Goal: Information Seeking & Learning: Find specific fact

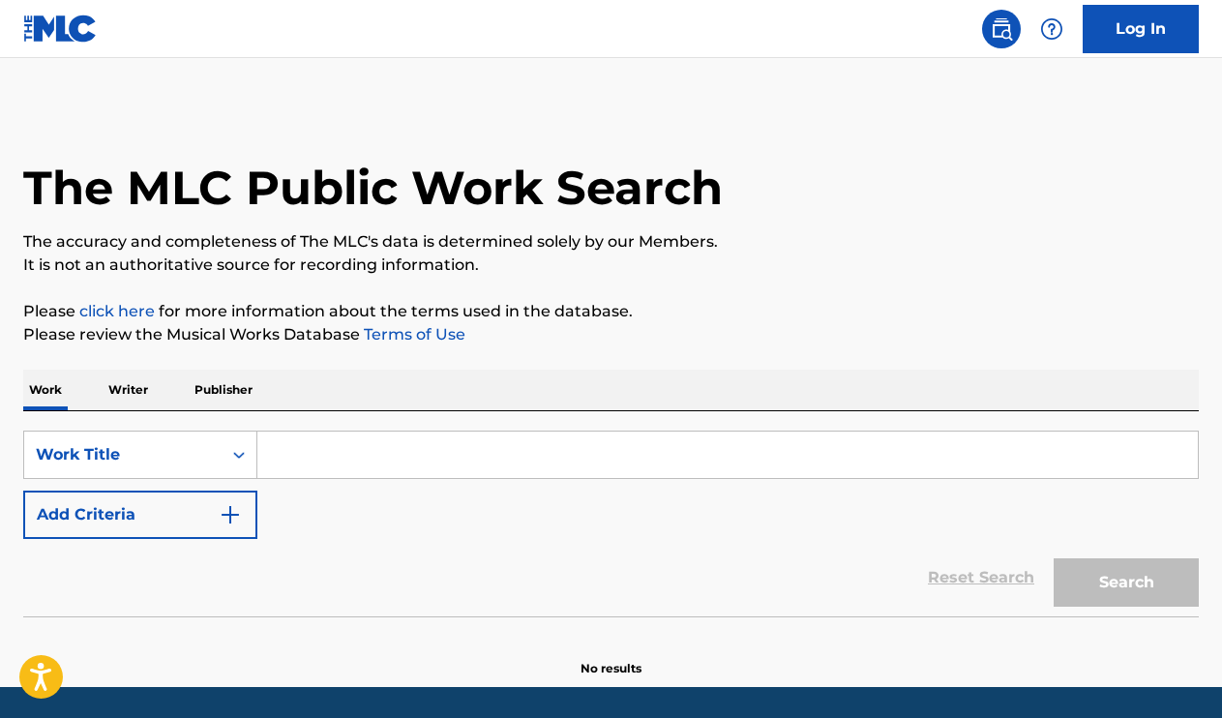
click at [127, 399] on p "Writer" at bounding box center [128, 390] width 51 height 41
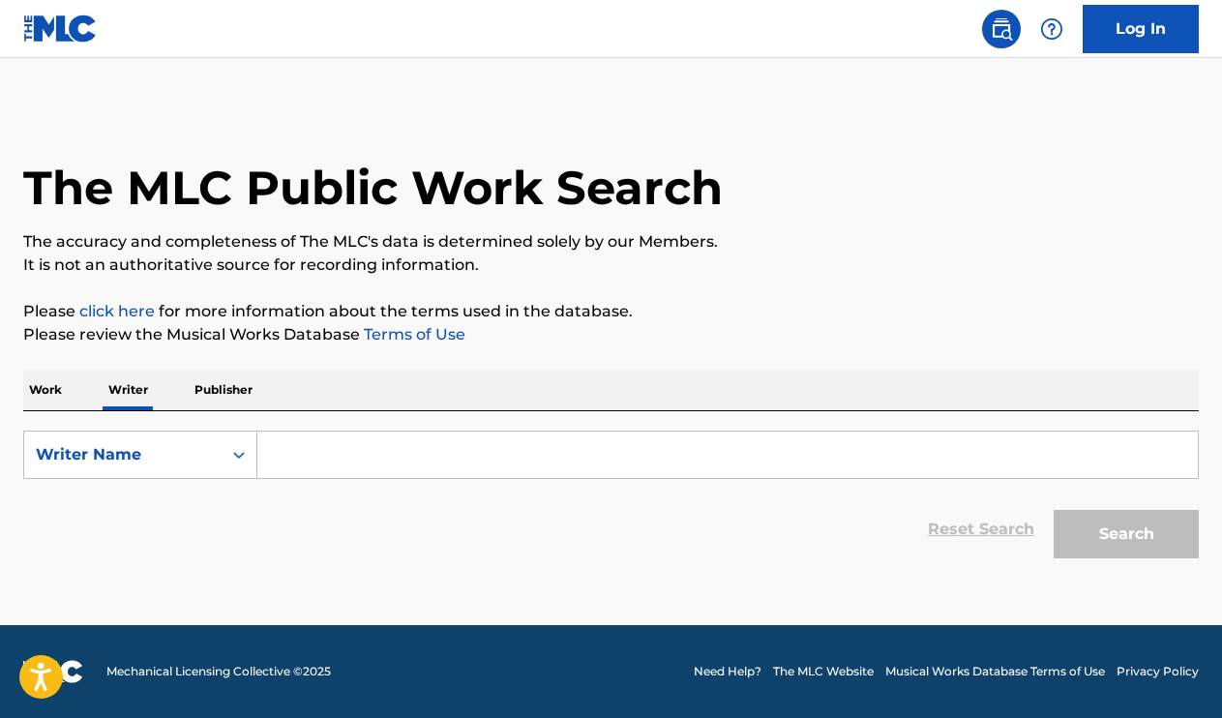
click at [305, 452] on input "Search Form" at bounding box center [727, 454] width 940 height 46
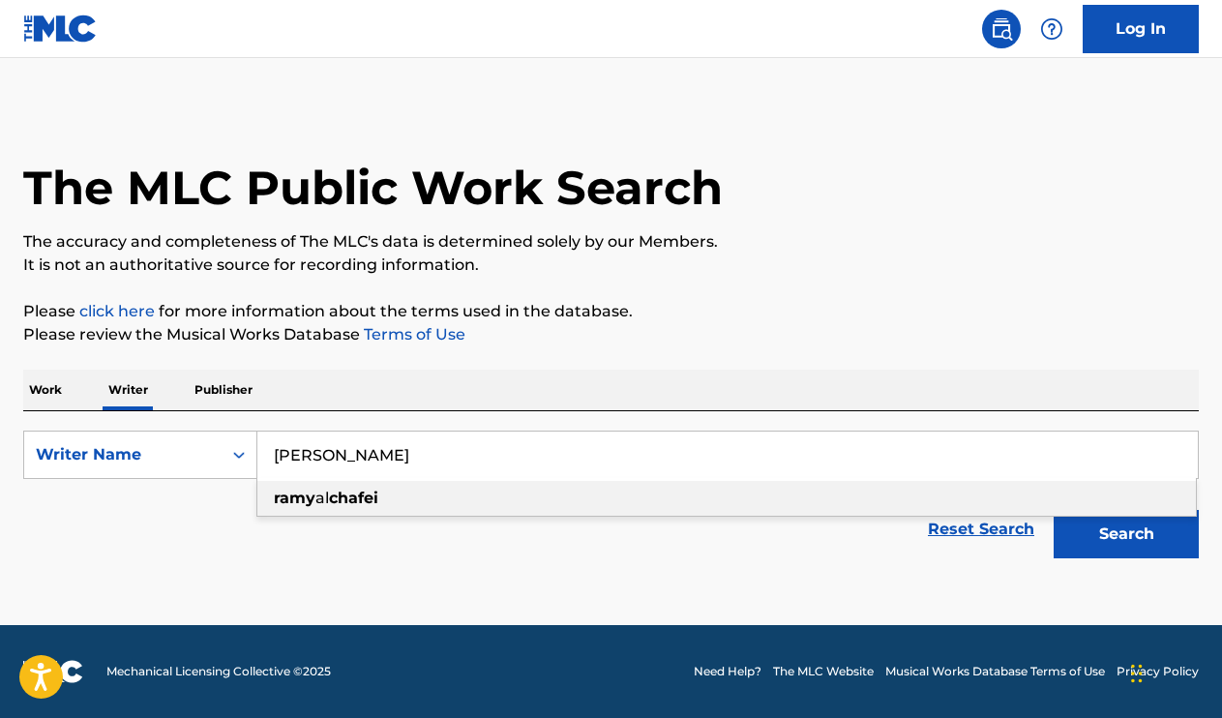
type input "[PERSON_NAME]"
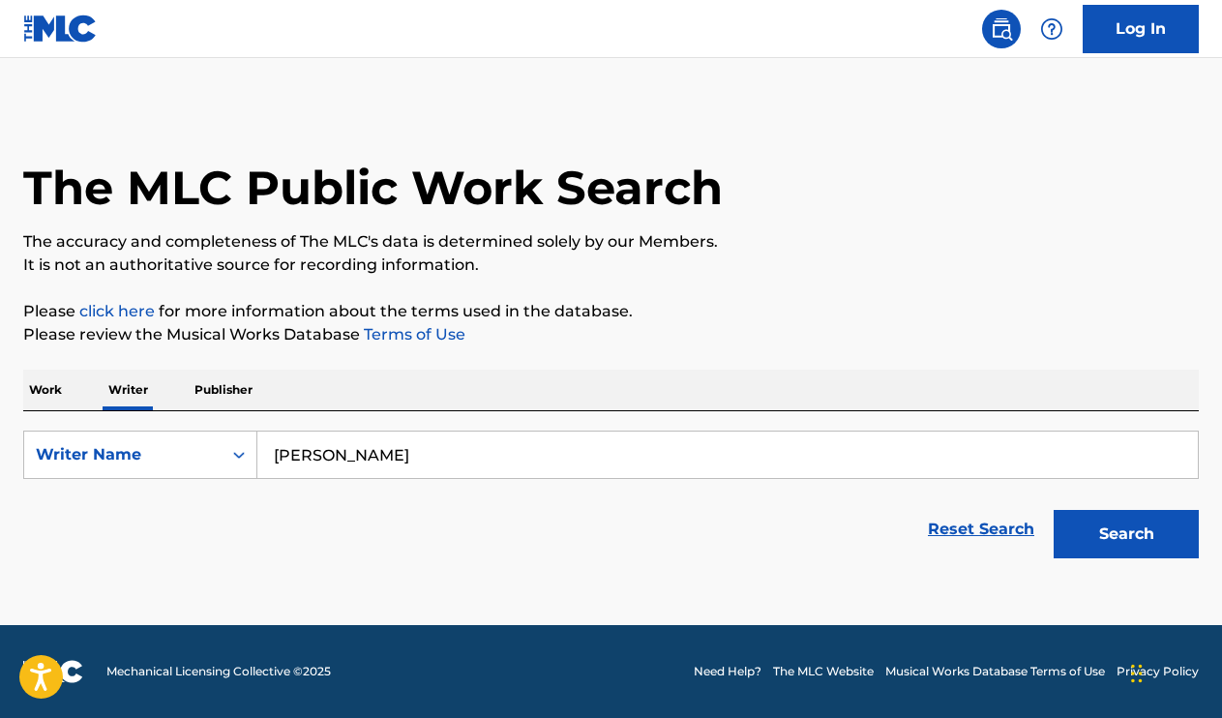
click at [1163, 520] on button "Search" at bounding box center [1125, 534] width 145 height 48
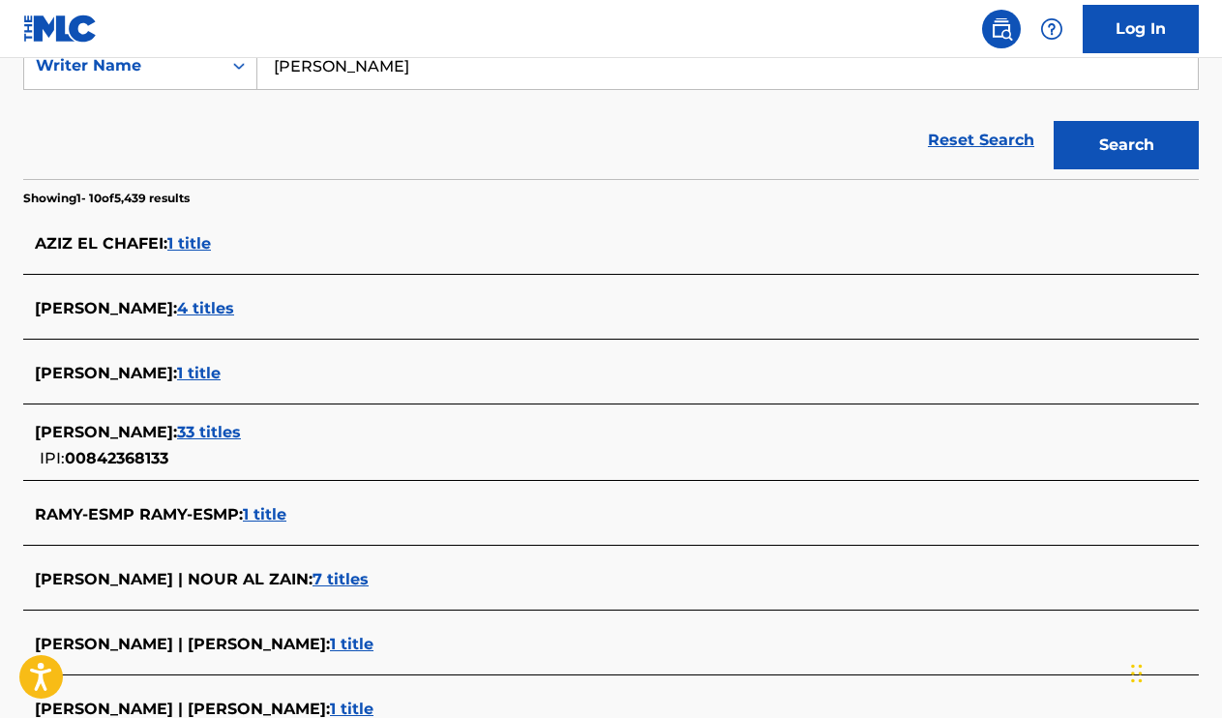
scroll to position [391, 0]
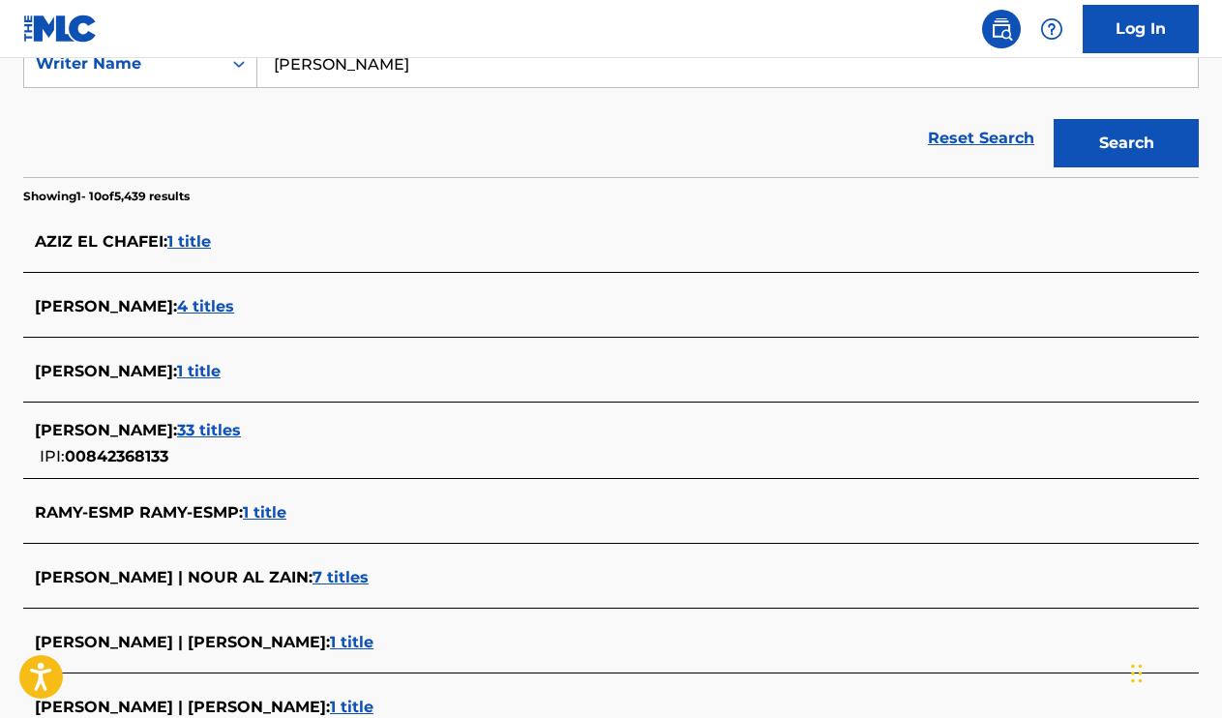
click at [212, 433] on span "33 titles" at bounding box center [209, 430] width 64 height 18
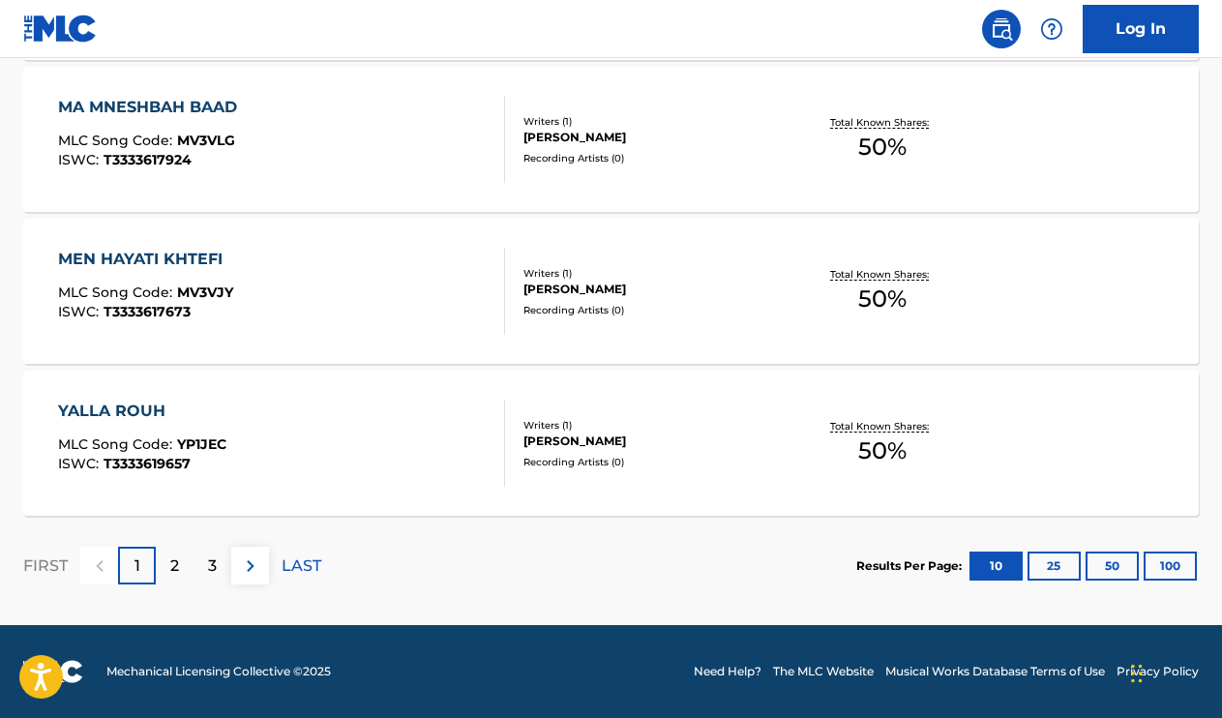
scroll to position [1650, 0]
click at [183, 565] on div "2" at bounding box center [175, 566] width 38 height 38
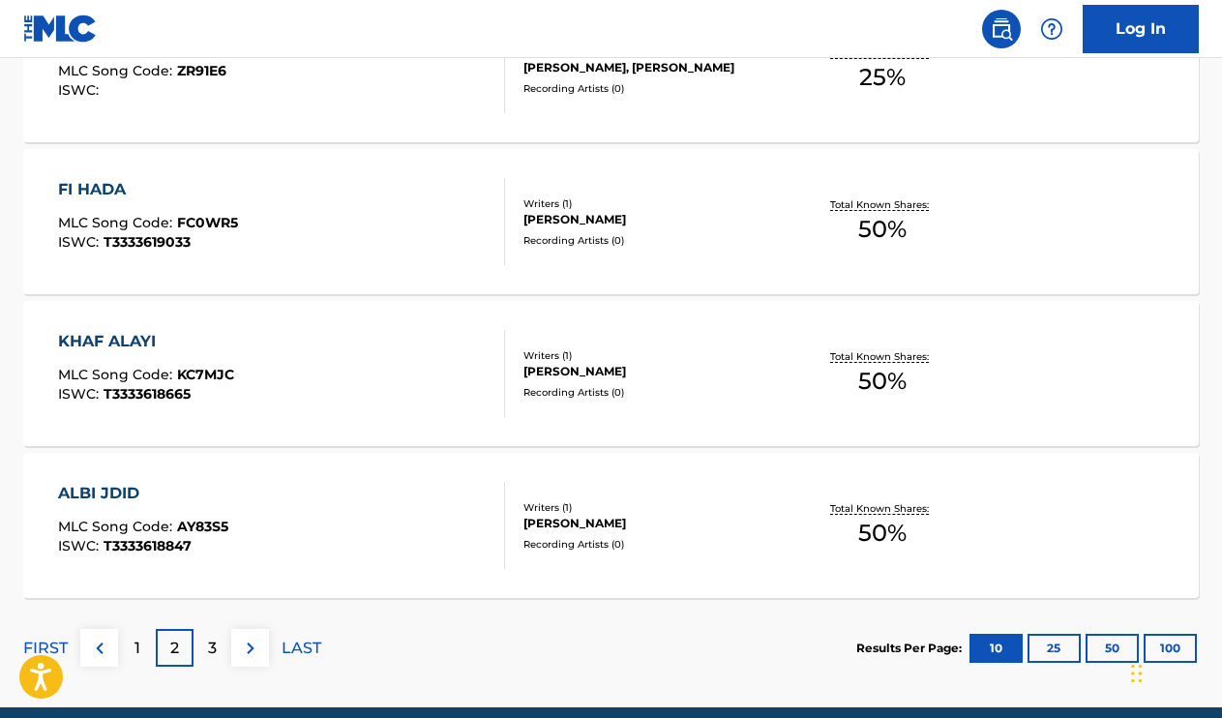
scroll to position [1569, 0]
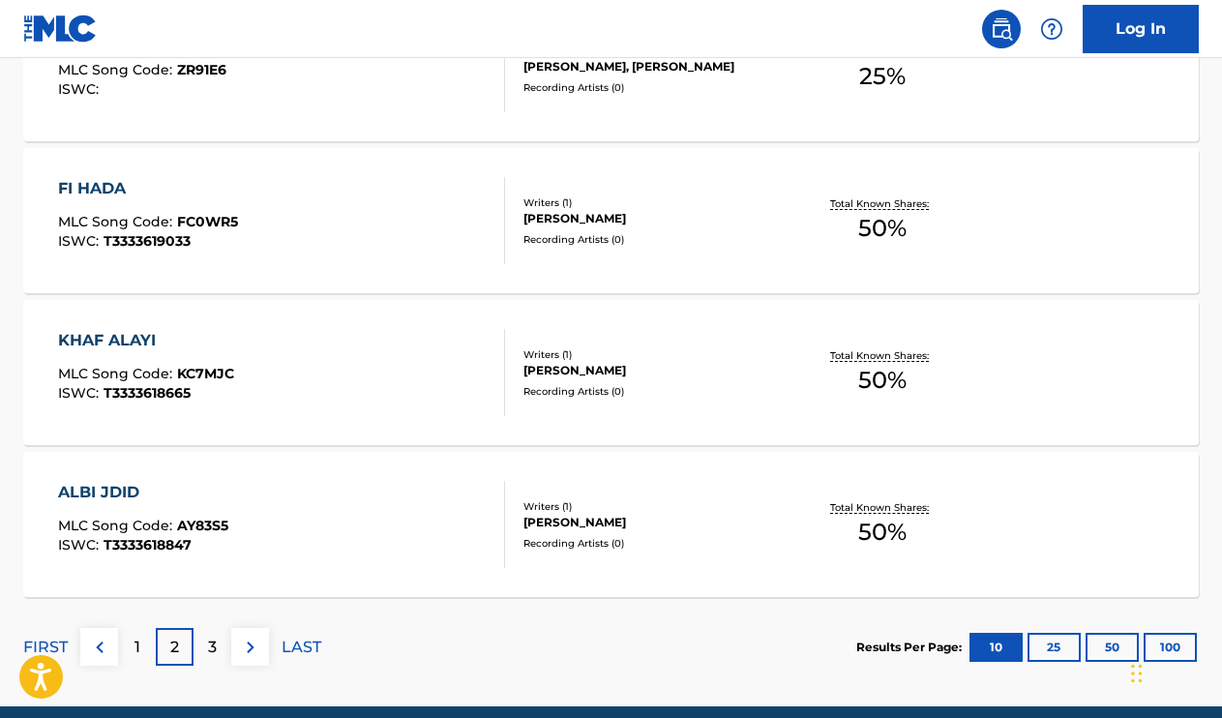
click at [364, 386] on div "KHAF ALAYI MLC Song Code : KC7MJC ISWC : T3333618665" at bounding box center [281, 372] width 447 height 87
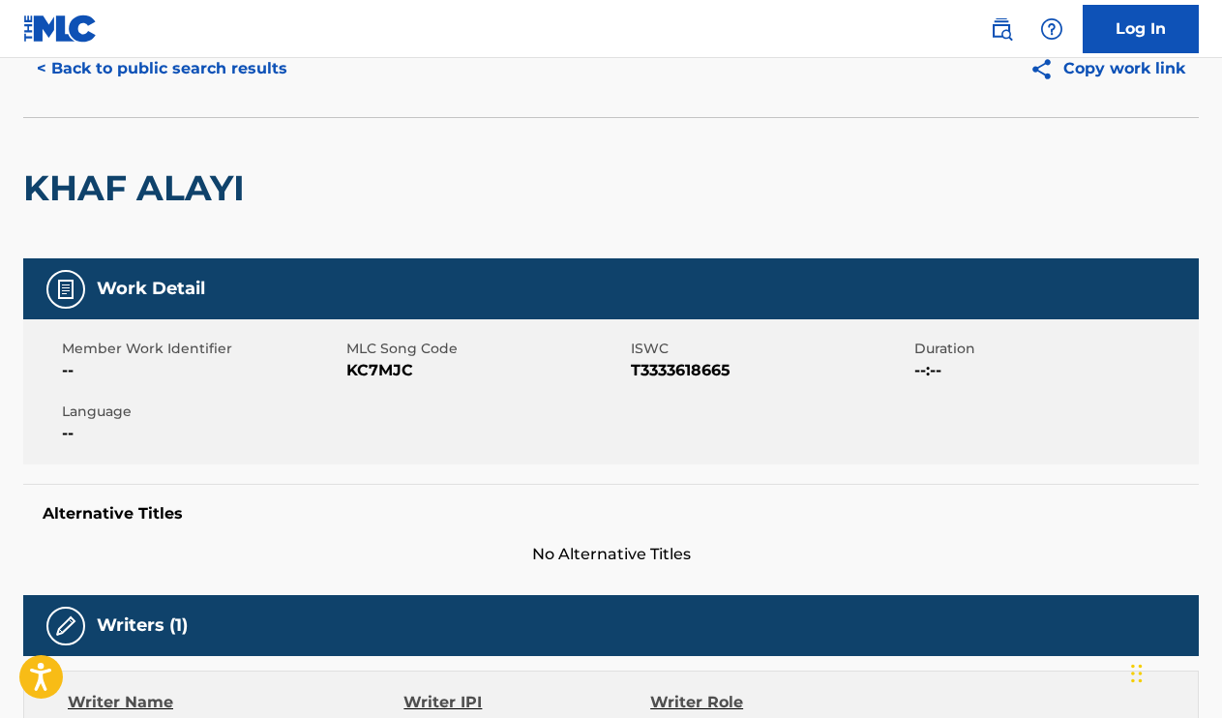
scroll to position [18, 0]
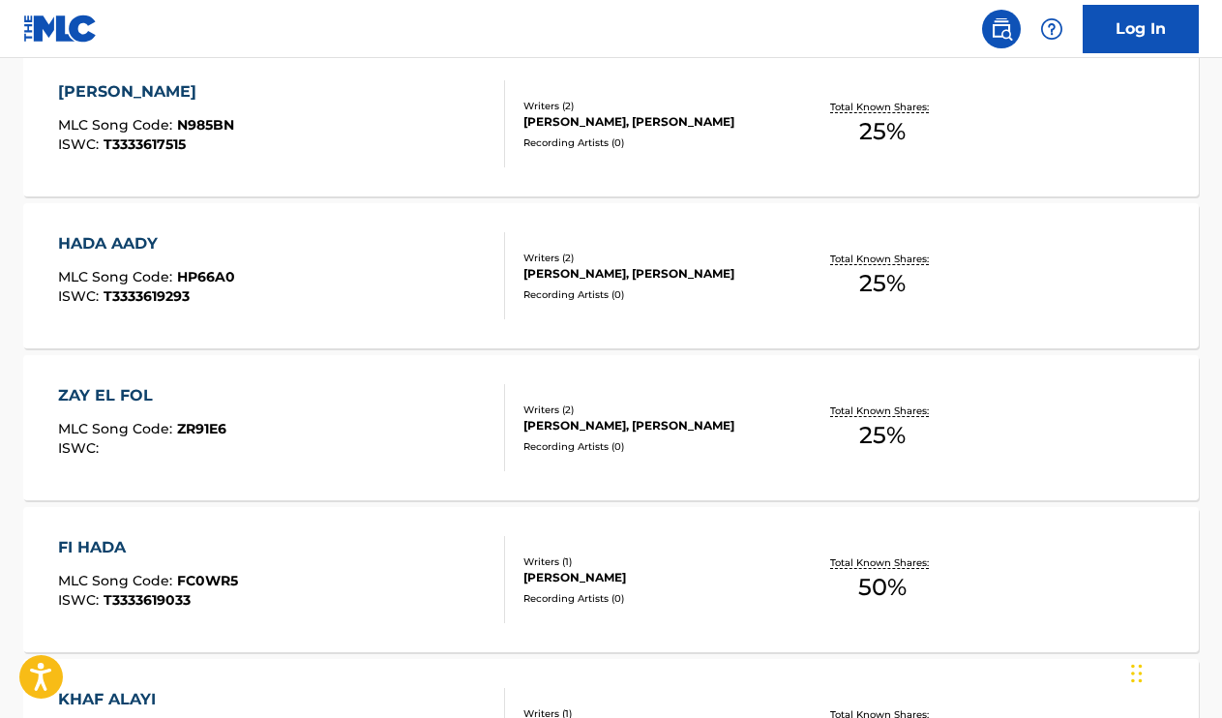
scroll to position [1211, 0]
click at [357, 589] on div "FI HADA MLC Song Code : FC0WR5 ISWC : T3333619033" at bounding box center [281, 578] width 447 height 87
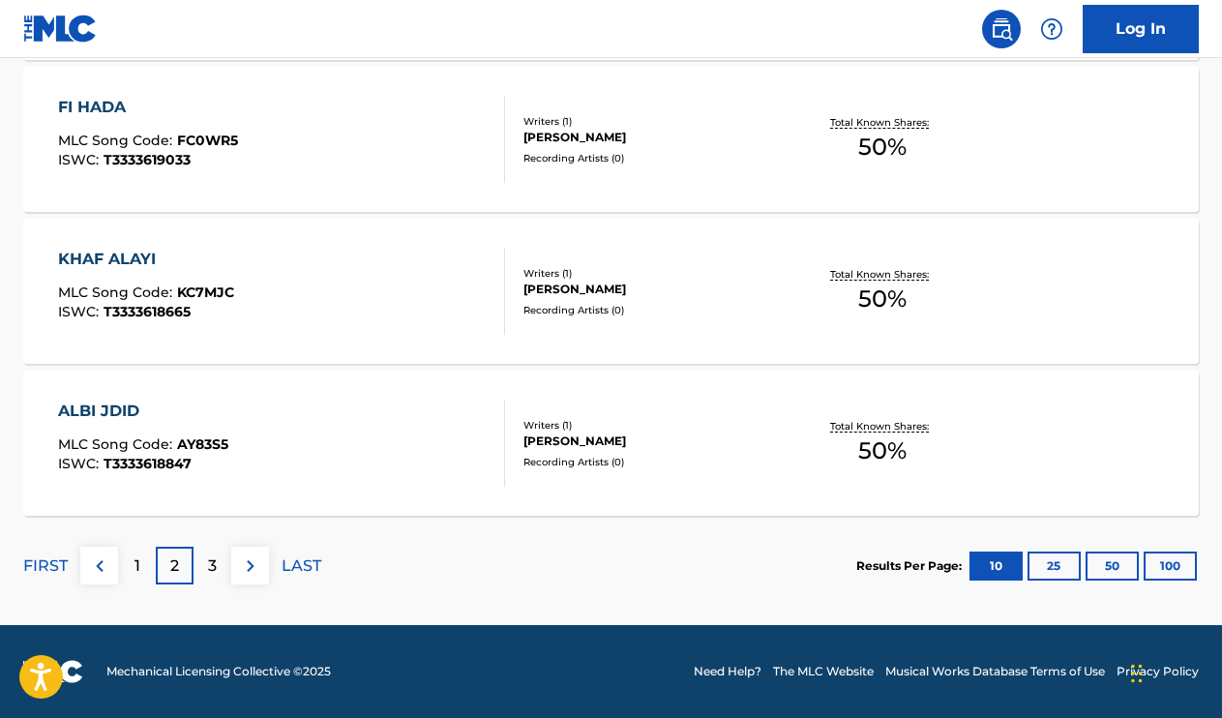
scroll to position [1650, 0]
click at [204, 566] on div "3" at bounding box center [212, 566] width 38 height 38
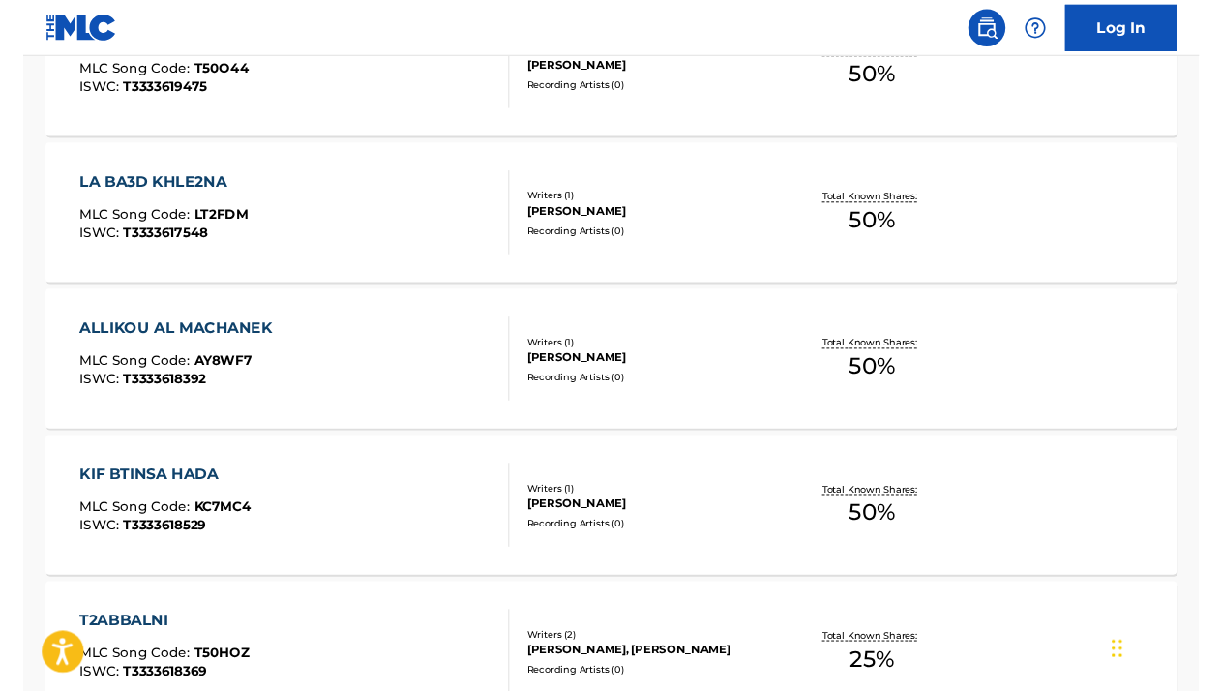
scroll to position [1022, 0]
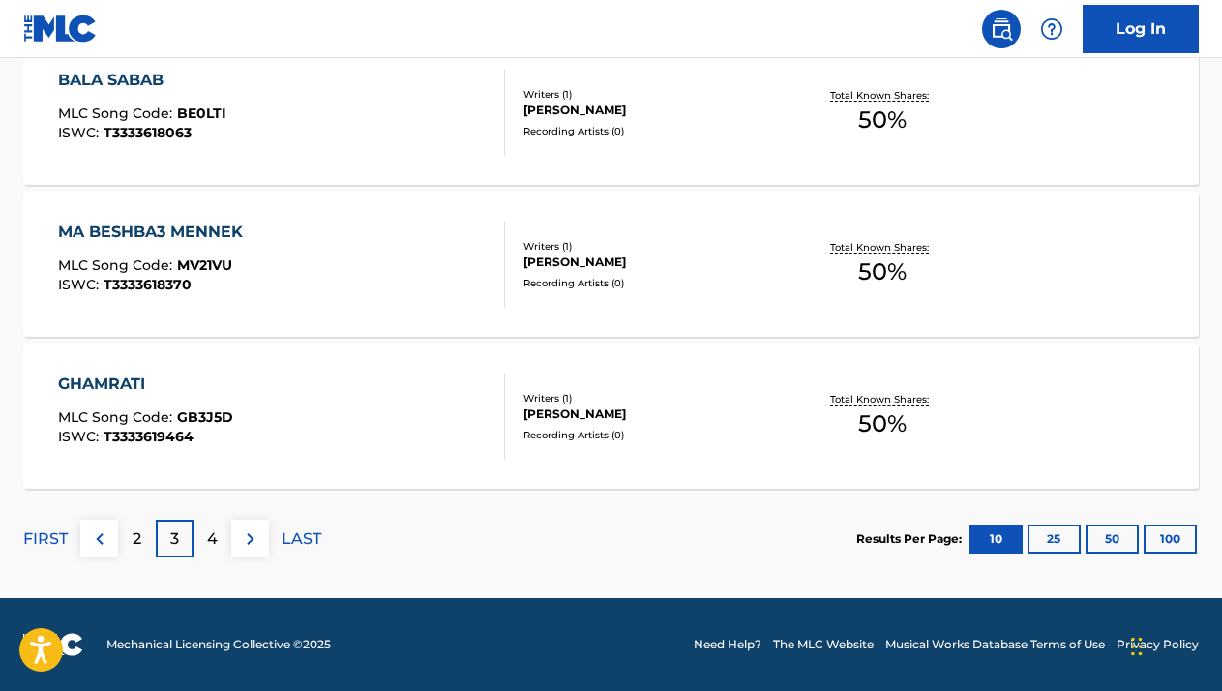
click at [131, 543] on div "2" at bounding box center [137, 538] width 38 height 38
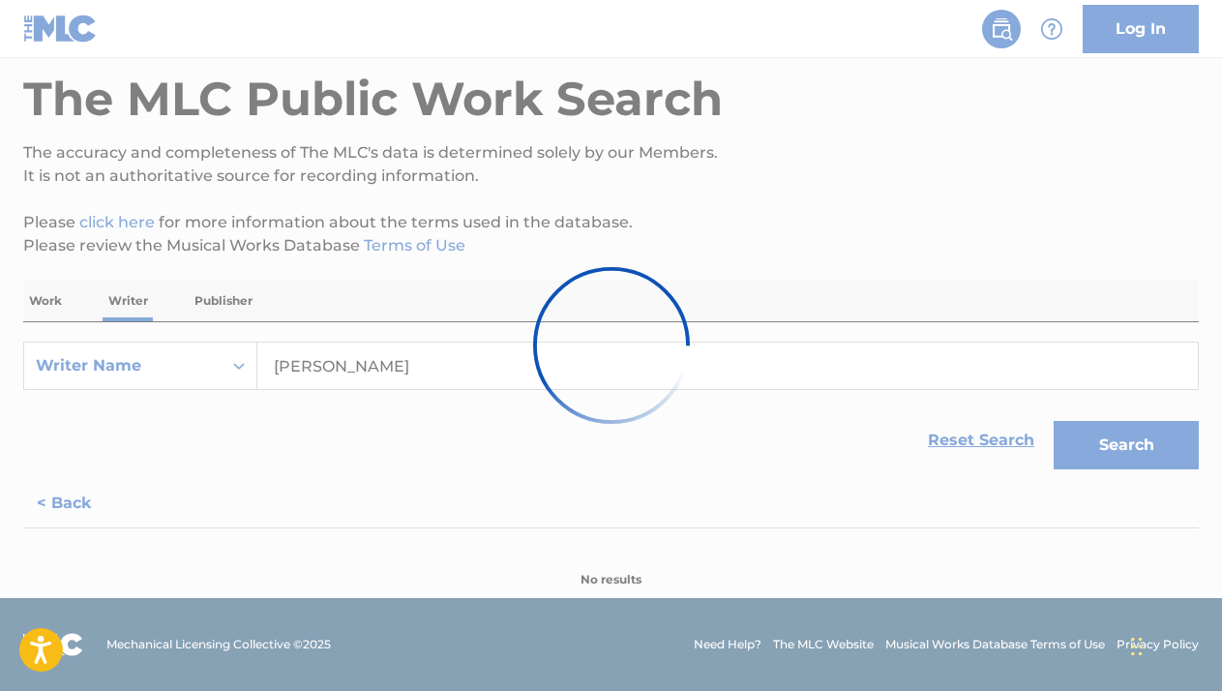
scroll to position [89, 0]
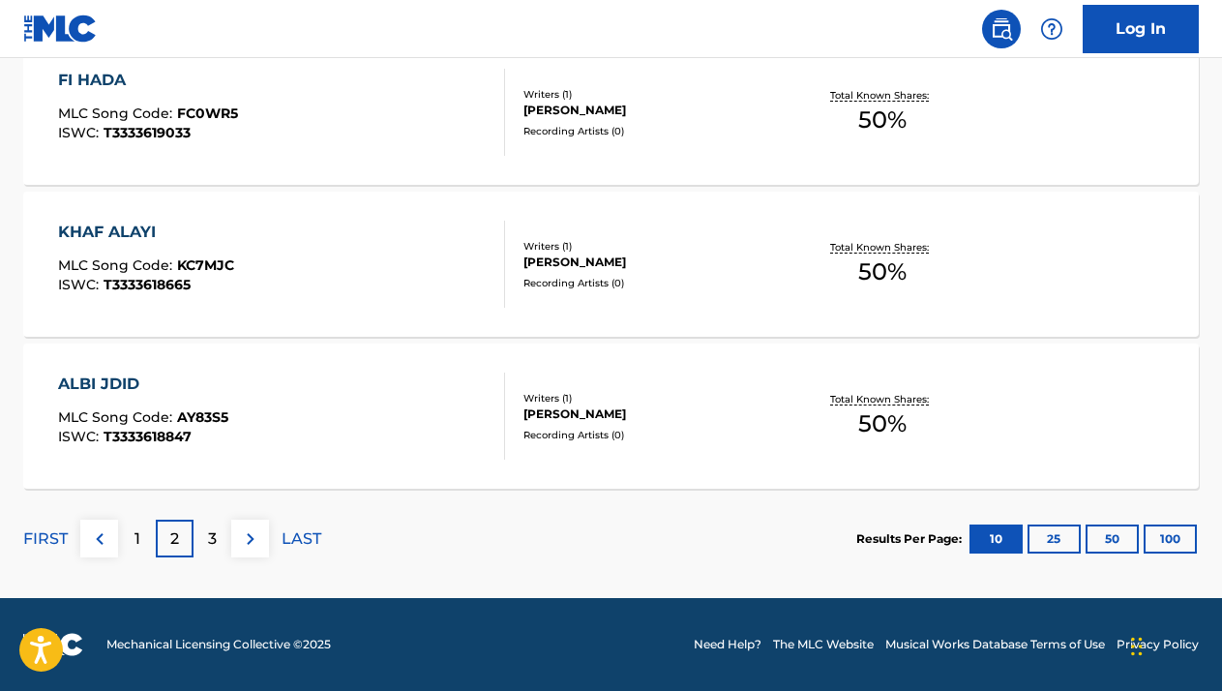
click at [138, 533] on p "1" at bounding box center [137, 538] width 6 height 23
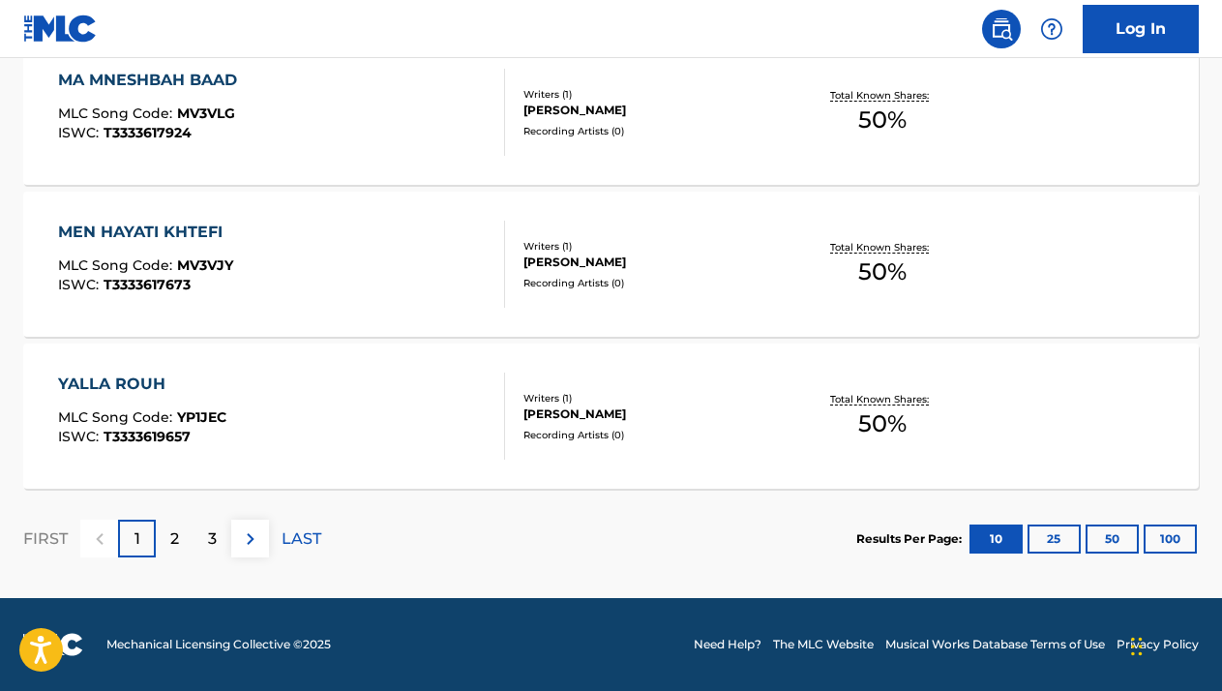
click at [182, 536] on div "2" at bounding box center [175, 538] width 38 height 38
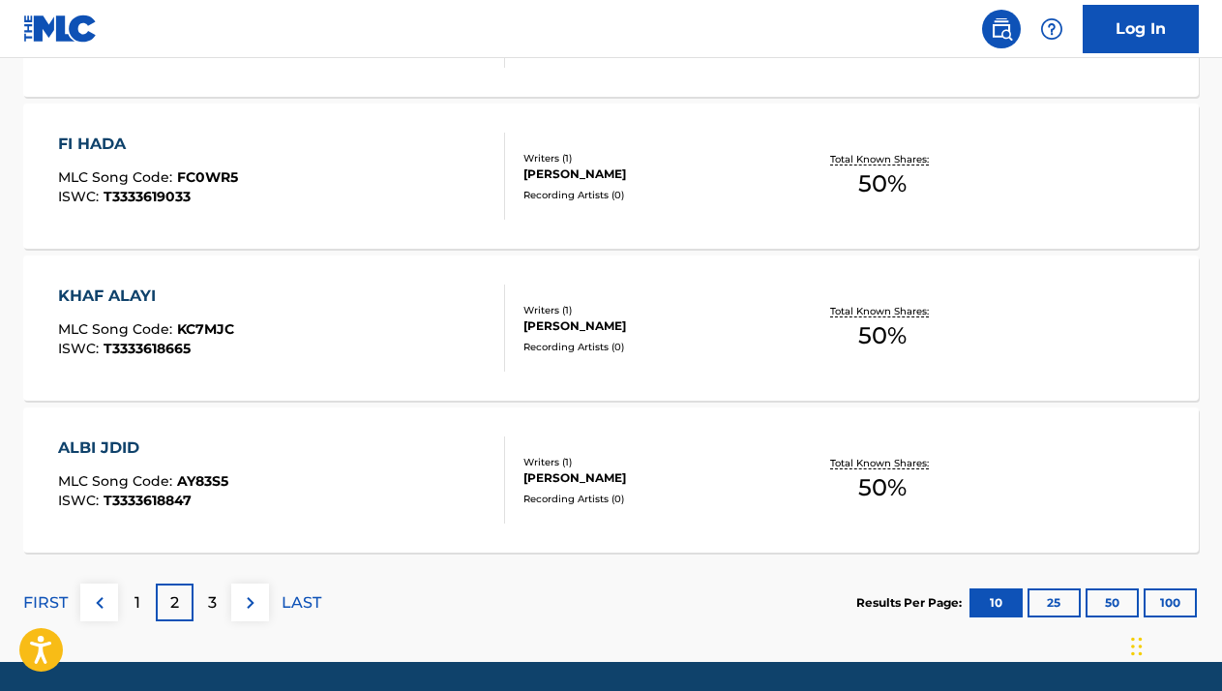
click at [216, 608] on p "3" at bounding box center [212, 602] width 9 height 23
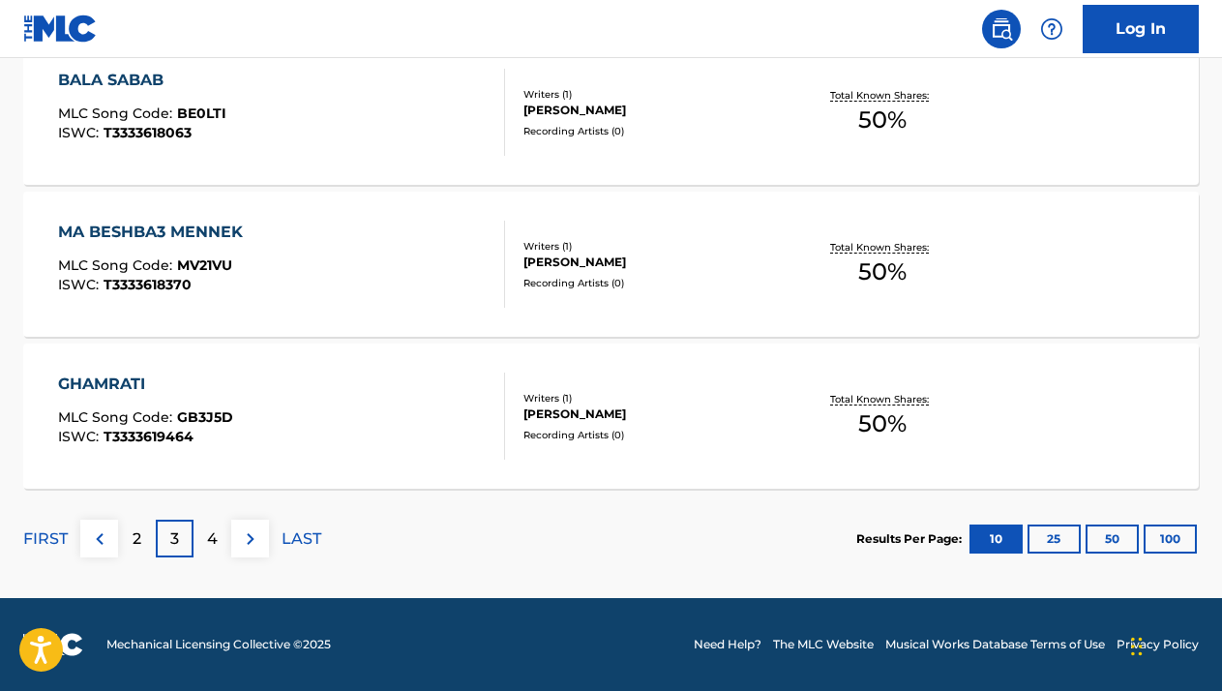
scroll to position [1677, 0]
click at [135, 533] on p "2" at bounding box center [137, 538] width 9 height 23
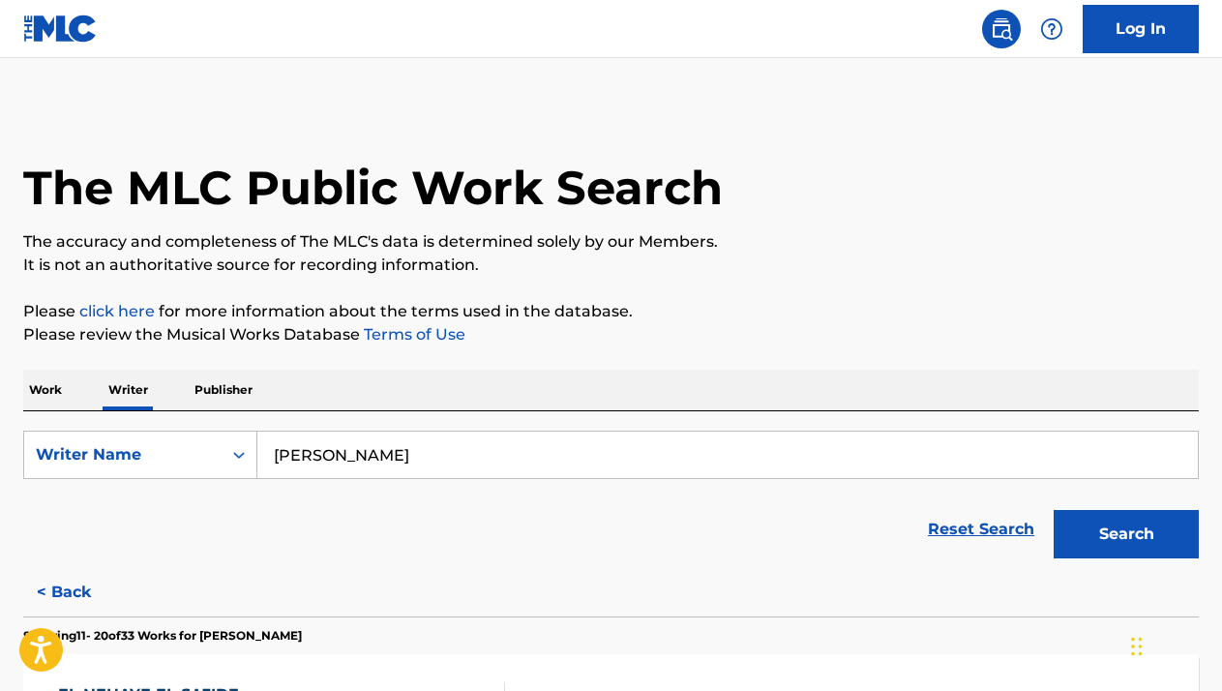
scroll to position [0, 0]
